Goal: Task Accomplishment & Management: Use online tool/utility

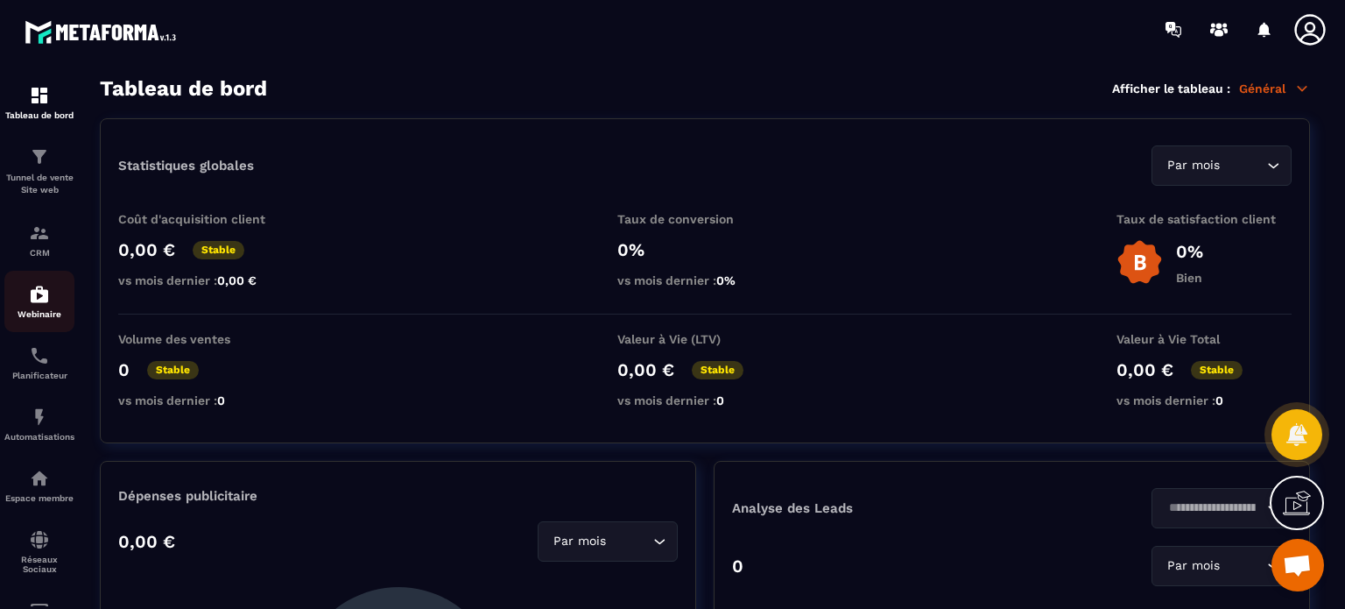
click at [31, 322] on link "Webinaire" at bounding box center [39, 301] width 70 height 61
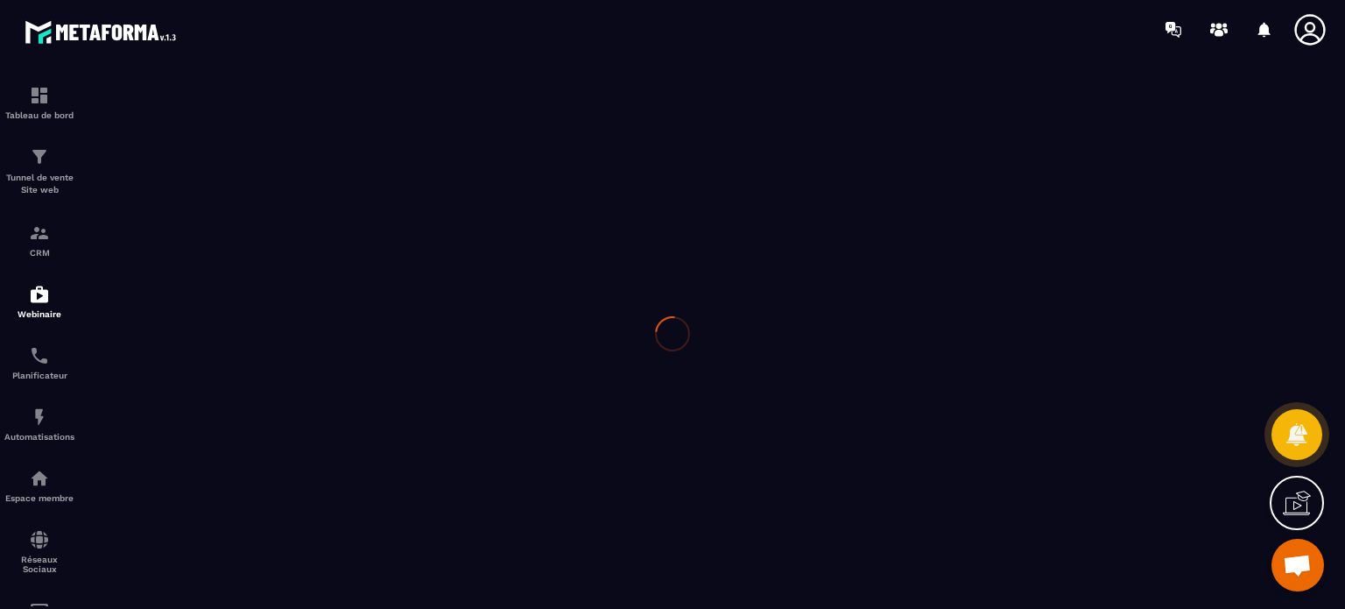
click at [31, 392] on div at bounding box center [672, 334] width 1345 height 550
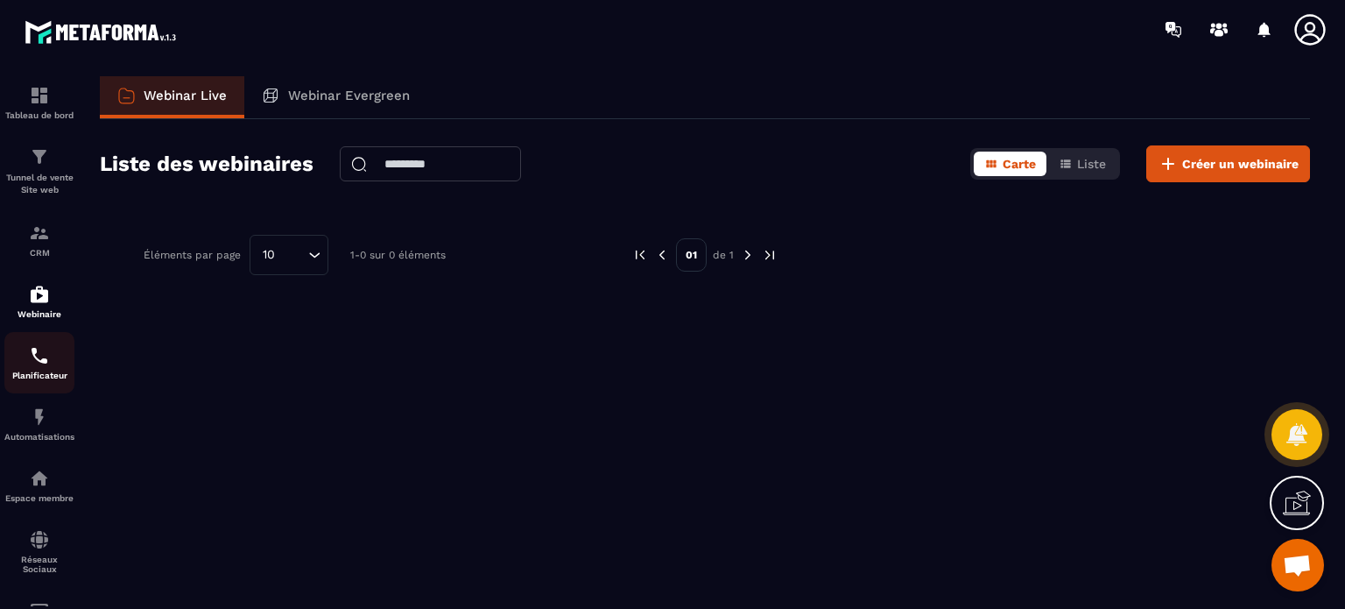
click at [32, 374] on p "Planificateur" at bounding box center [39, 375] width 70 height 10
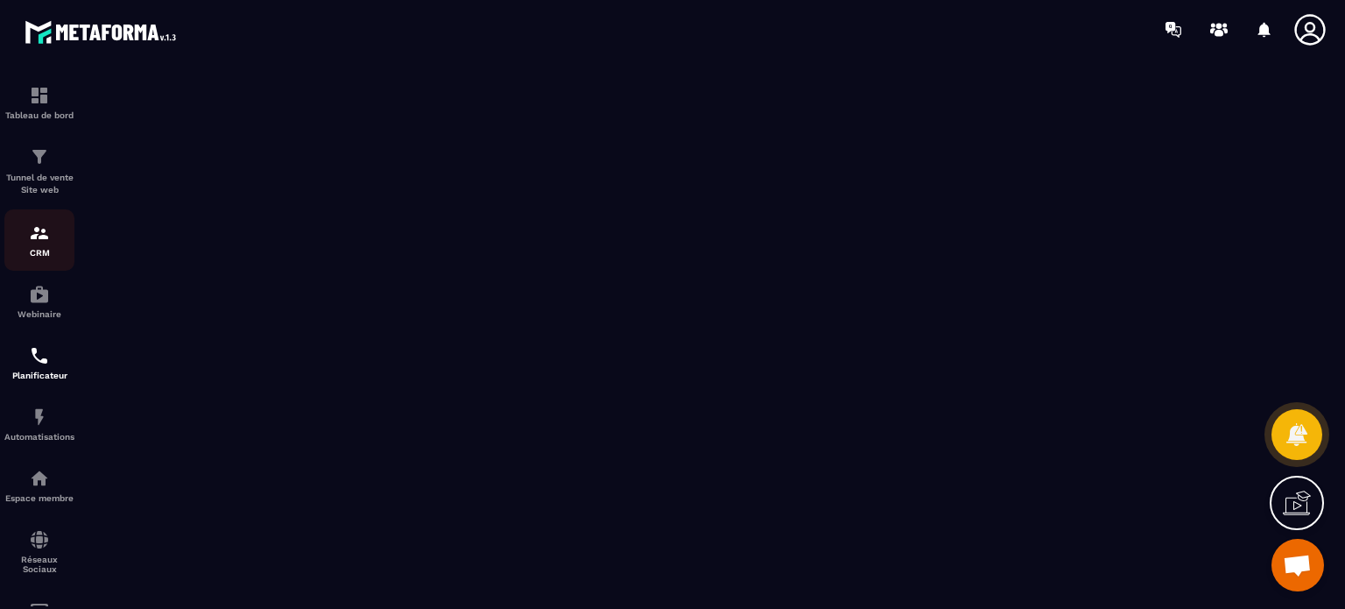
click at [47, 241] on img at bounding box center [39, 232] width 21 height 21
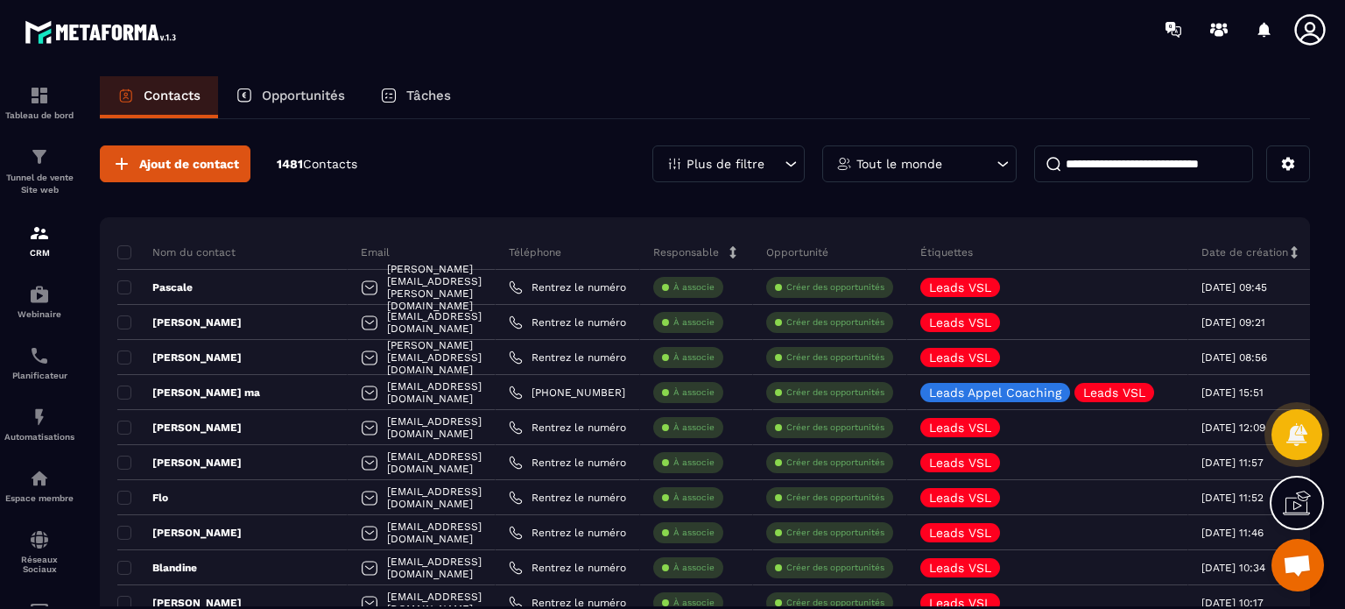
click at [1333, 199] on section "Tableau de bord Tunnel de vente Site web CRM Webinaire Planificateur Automatisa…" at bounding box center [672, 359] width 1345 height 600
click at [36, 183] on p "Tunnel de vente Site web" at bounding box center [39, 184] width 70 height 25
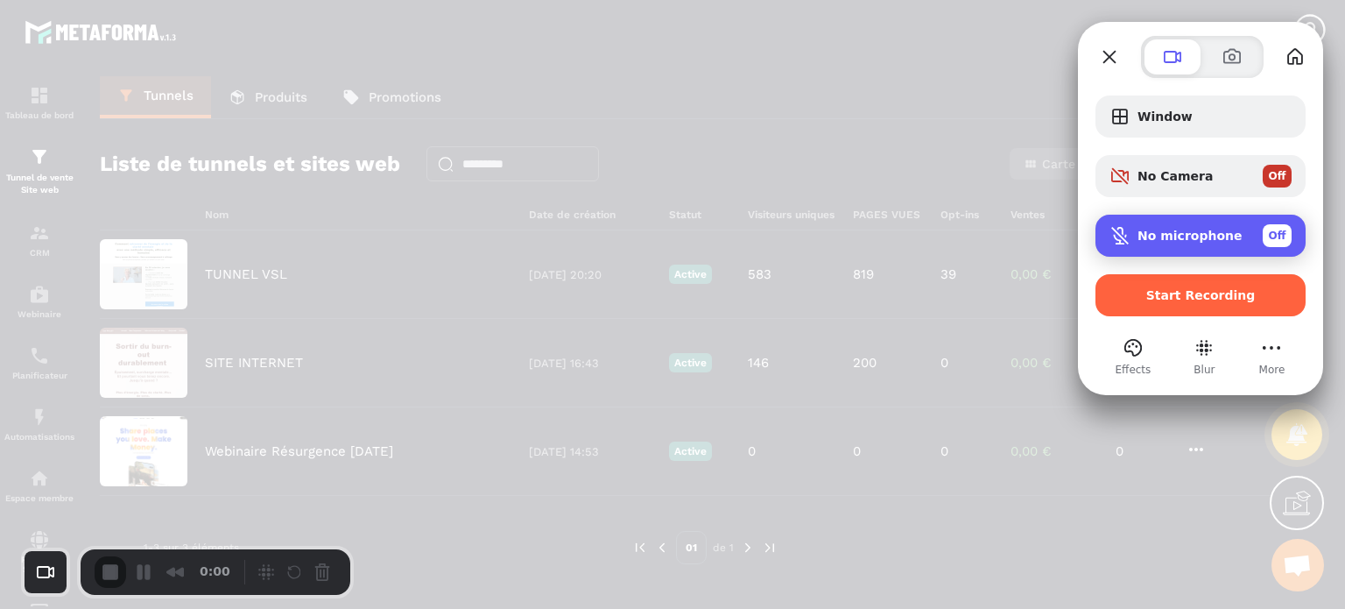
click at [1173, 218] on div "No microphone Off" at bounding box center [1200, 236] width 210 height 42
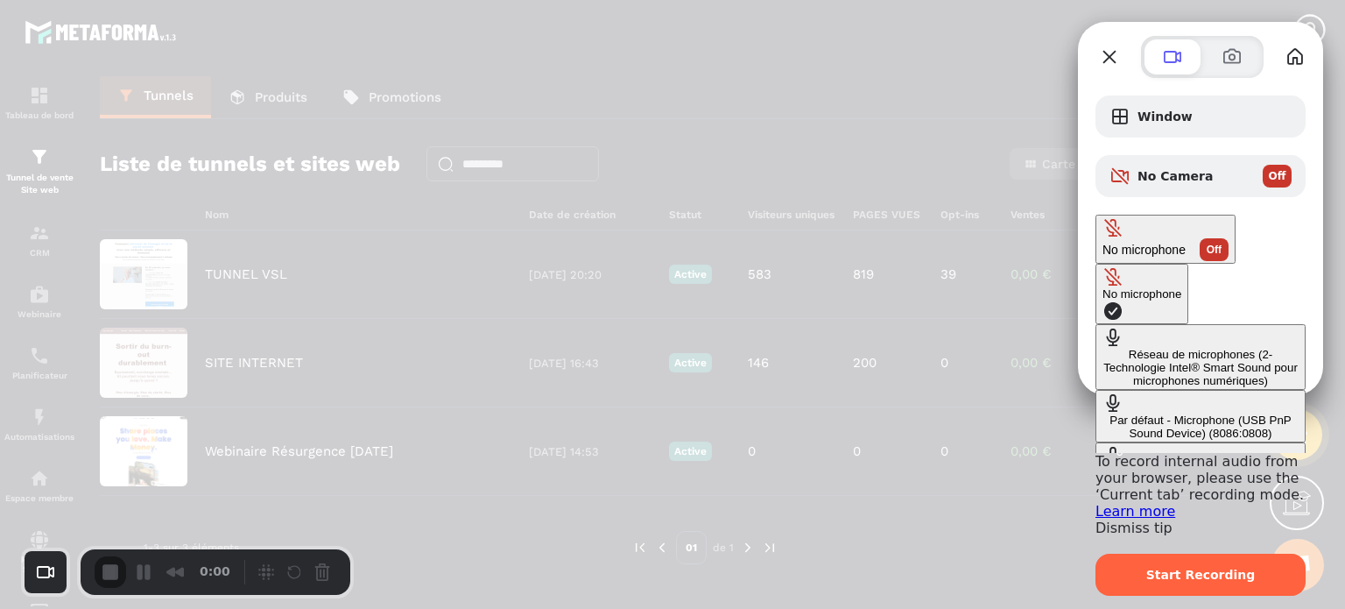
click at [1095, 442] on \(8086\ "Communications - Microphone (USB PnP Sound Device) (8086:0808)" at bounding box center [1200, 468] width 210 height 53
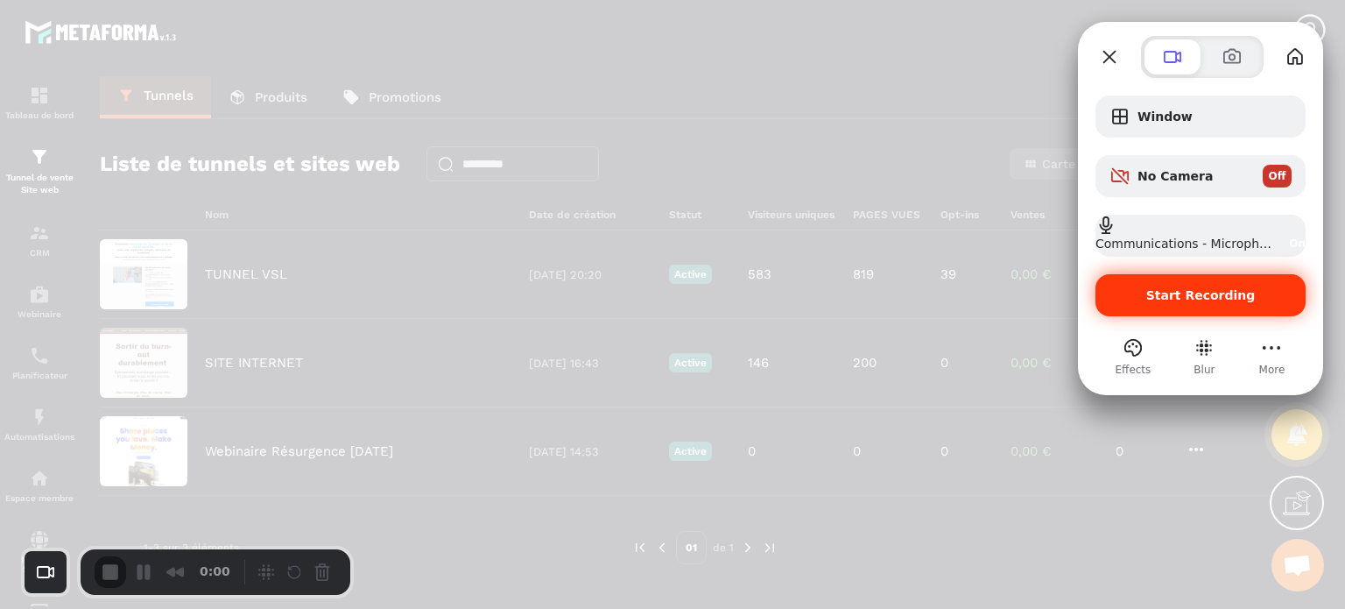
click at [1157, 303] on div "Start Recording" at bounding box center [1200, 295] width 210 height 42
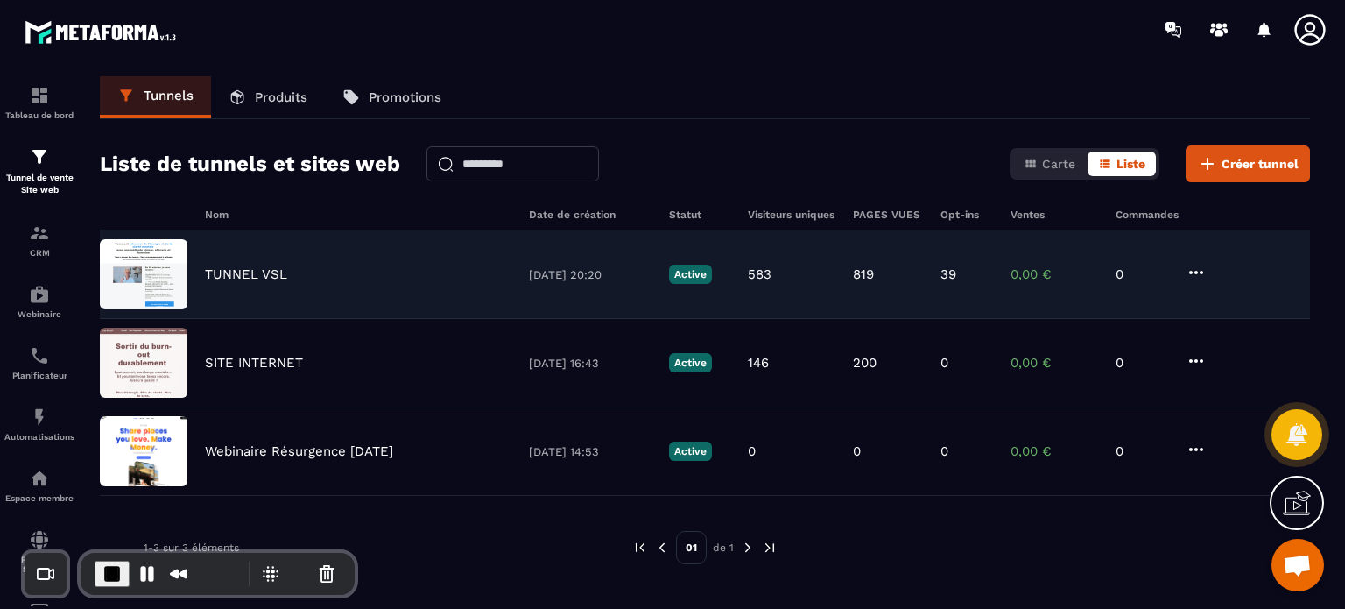
click at [278, 277] on p "TUNNEL VSL" at bounding box center [246, 274] width 82 height 16
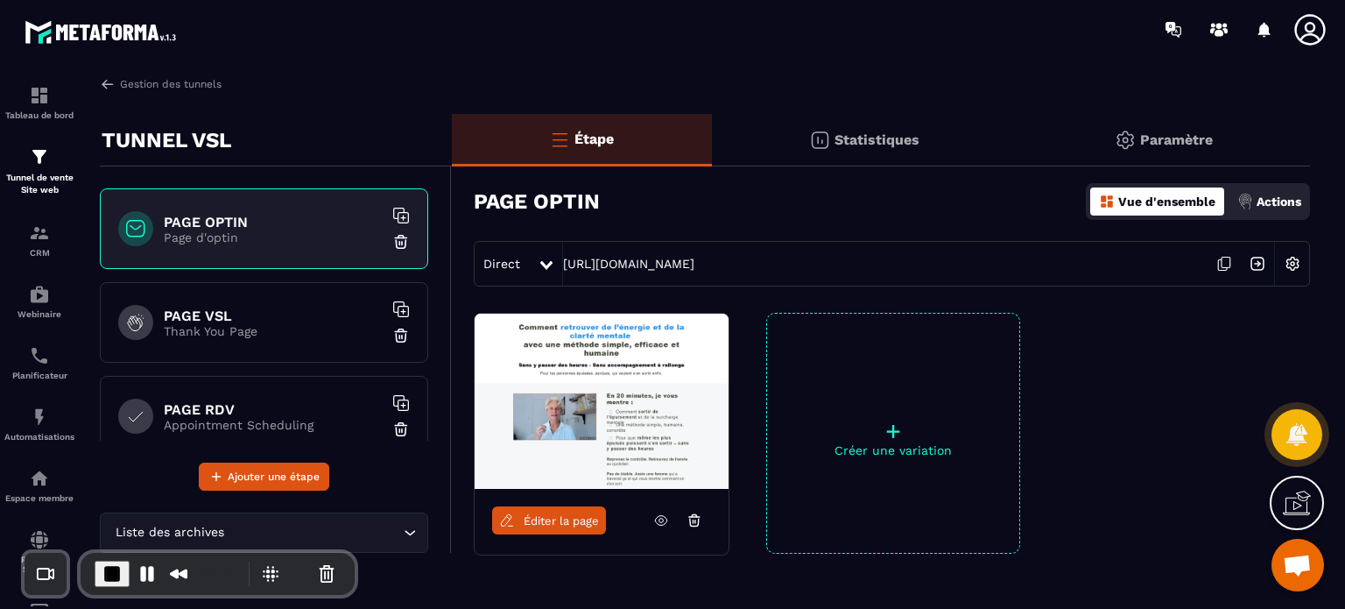
click at [597, 271] on div "Direct https://www.lisepollet.com/etude-de-cas" at bounding box center [892, 264] width 836 height 46
click at [604, 262] on link "https://www.lisepollet.com/etude-de-cas" at bounding box center [628, 264] width 131 height 14
click at [36, 370] on div "Planificateur" at bounding box center [39, 362] width 70 height 35
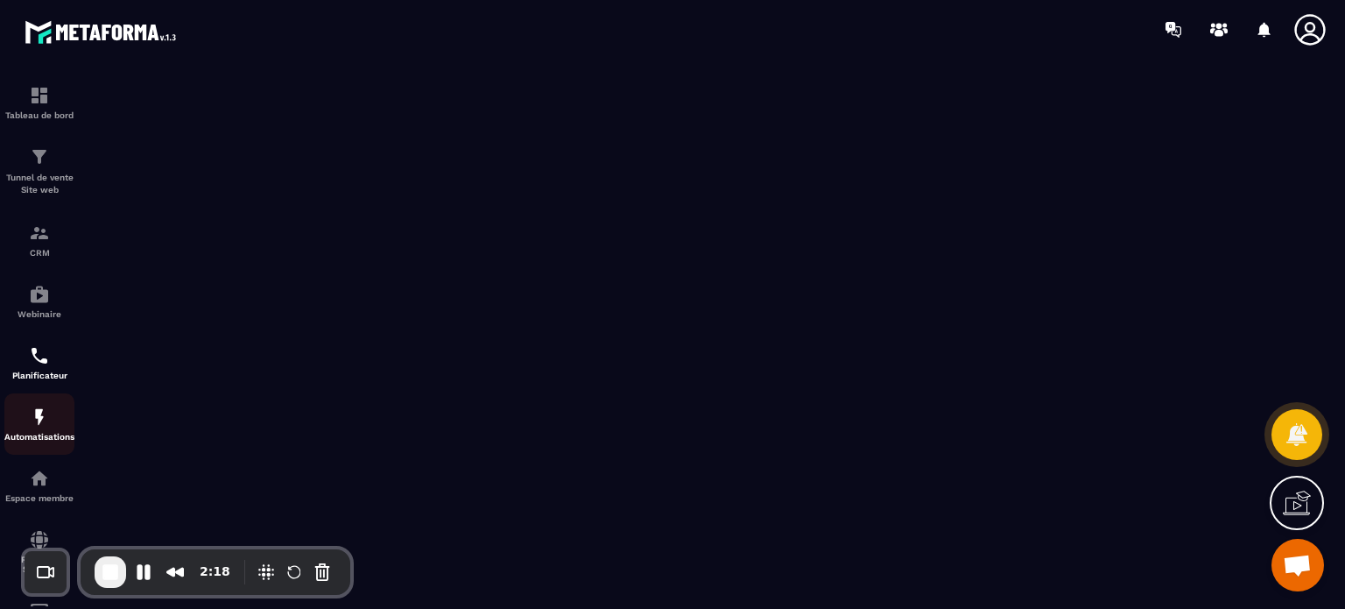
click at [46, 437] on p "Automatisations" at bounding box center [39, 437] width 70 height 10
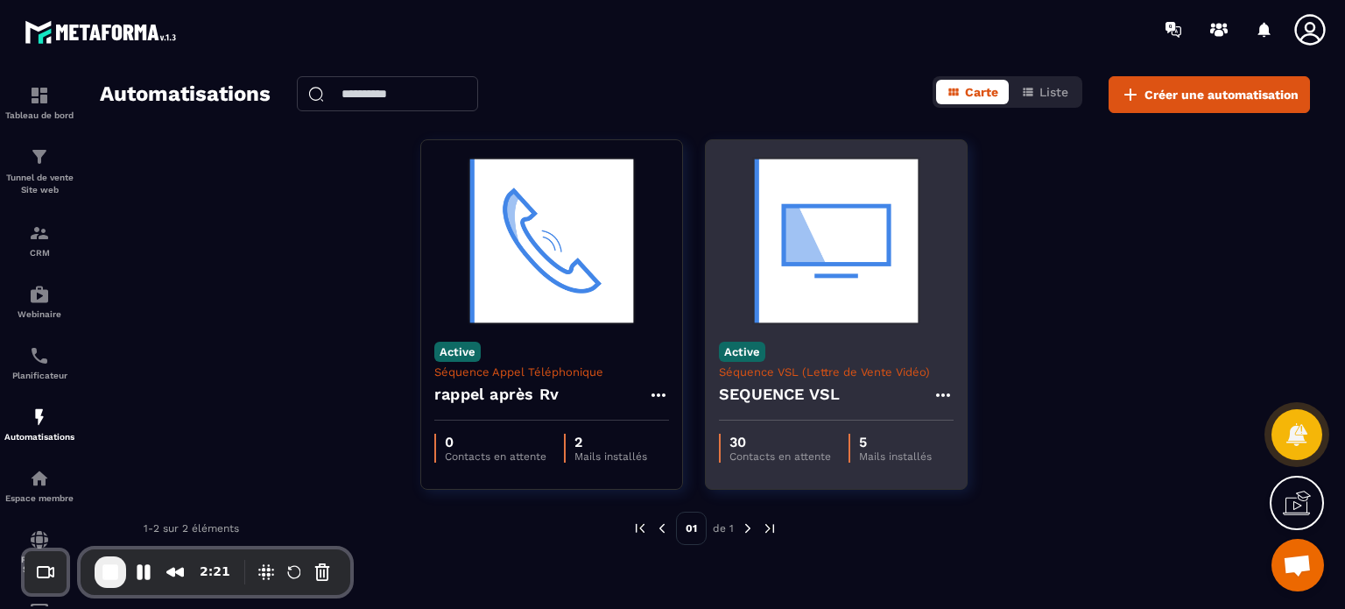
click at [811, 389] on h4 "SEQUENCE VSL" at bounding box center [779, 394] width 121 height 25
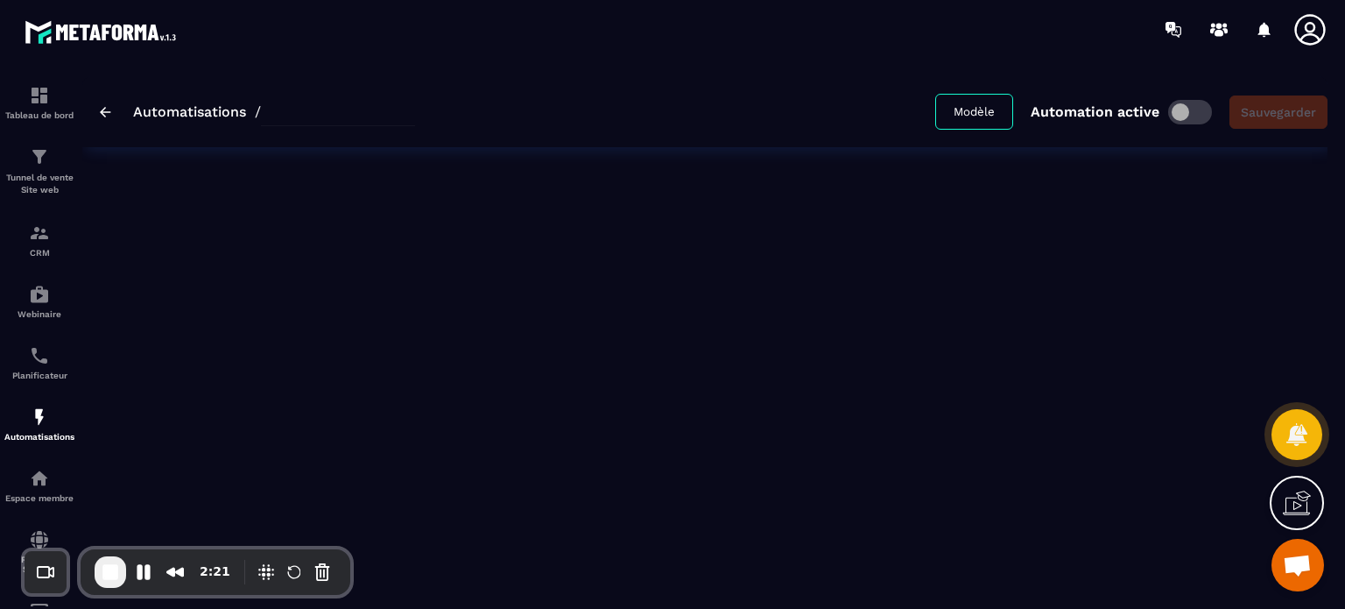
type input "**********"
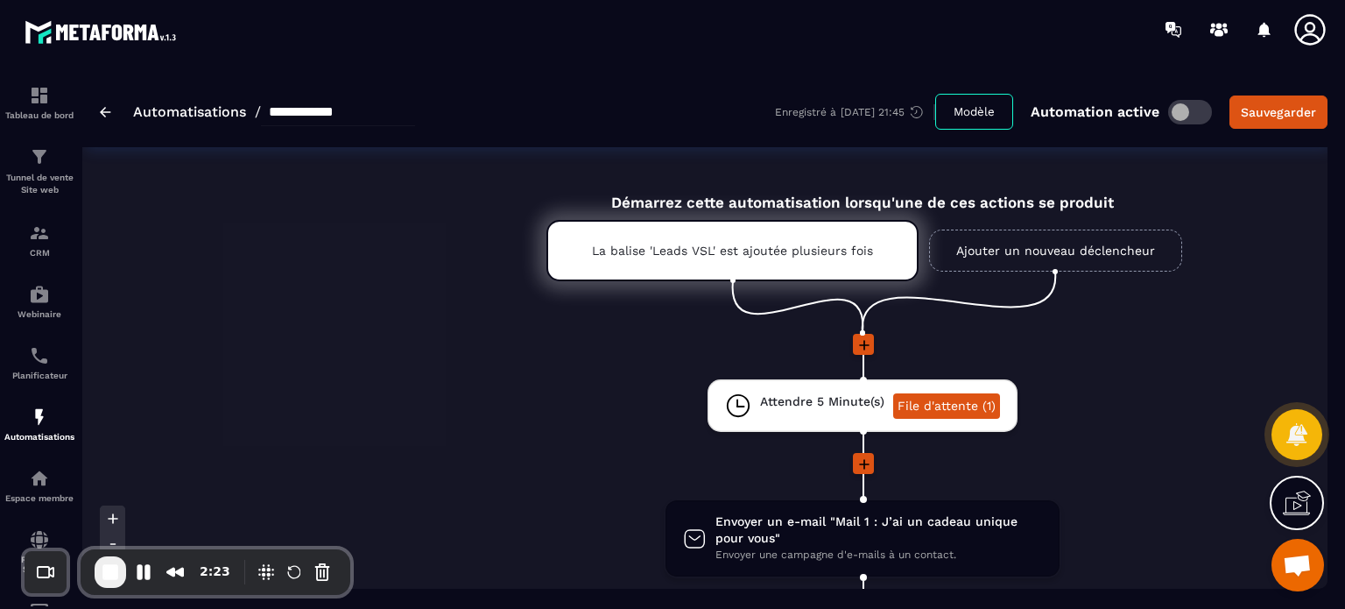
click at [571, 404] on li "Attendre 5 Minute(s) File d'attente (1) drag-arrow" at bounding box center [862, 416] width 1560 height 74
click at [961, 394] on link "File d'attente (1)" at bounding box center [946, 405] width 107 height 25
click at [451, 421] on li "Attendre 5 Minute(s) File d'attente (1) drag-arrow" at bounding box center [862, 416] width 1560 height 74
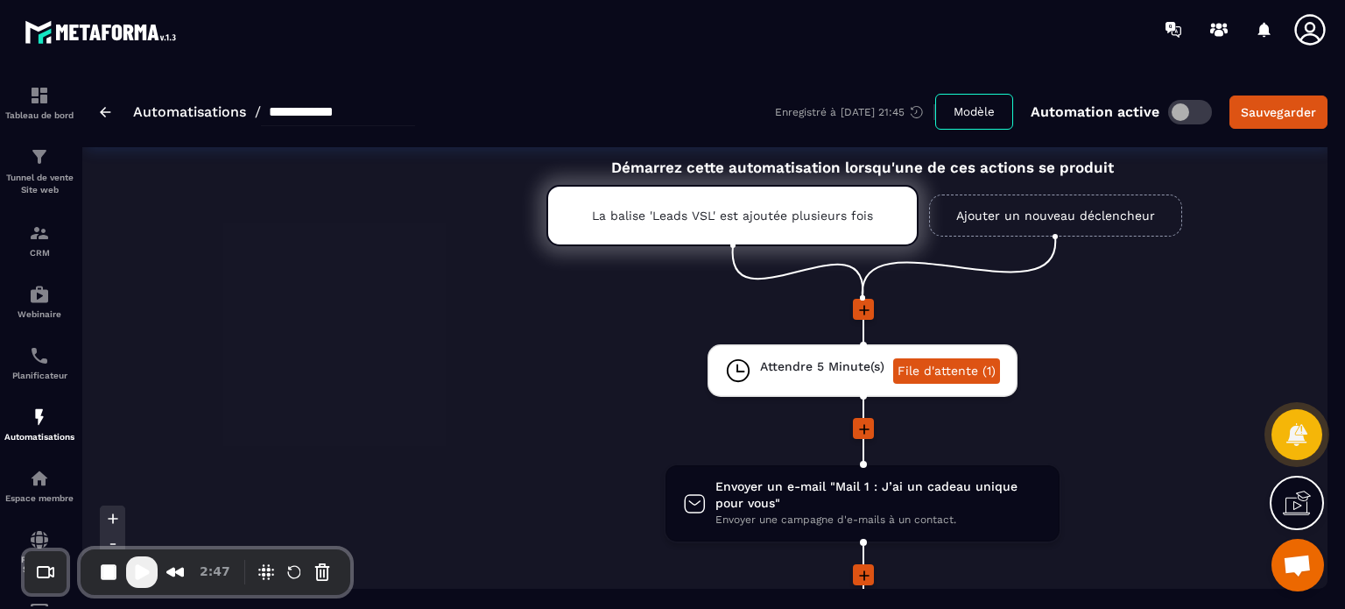
scroll to position [70, 0]
